Goal: Information Seeking & Learning: Learn about a topic

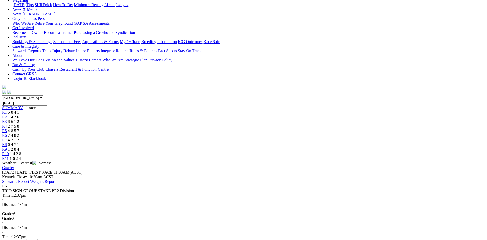
scroll to position [72, 0]
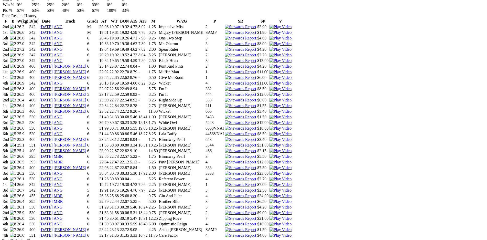
scroll to position [361, 0]
click at [53, 227] on link "[DATE]" at bounding box center [45, 229] width 13 height 4
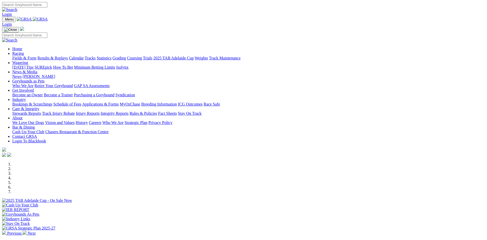
scroll to position [144, 0]
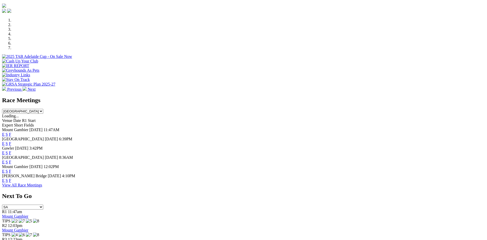
click at [11, 160] on link "F" at bounding box center [10, 162] width 2 height 4
